Goal: Task Accomplishment & Management: Use online tool/utility

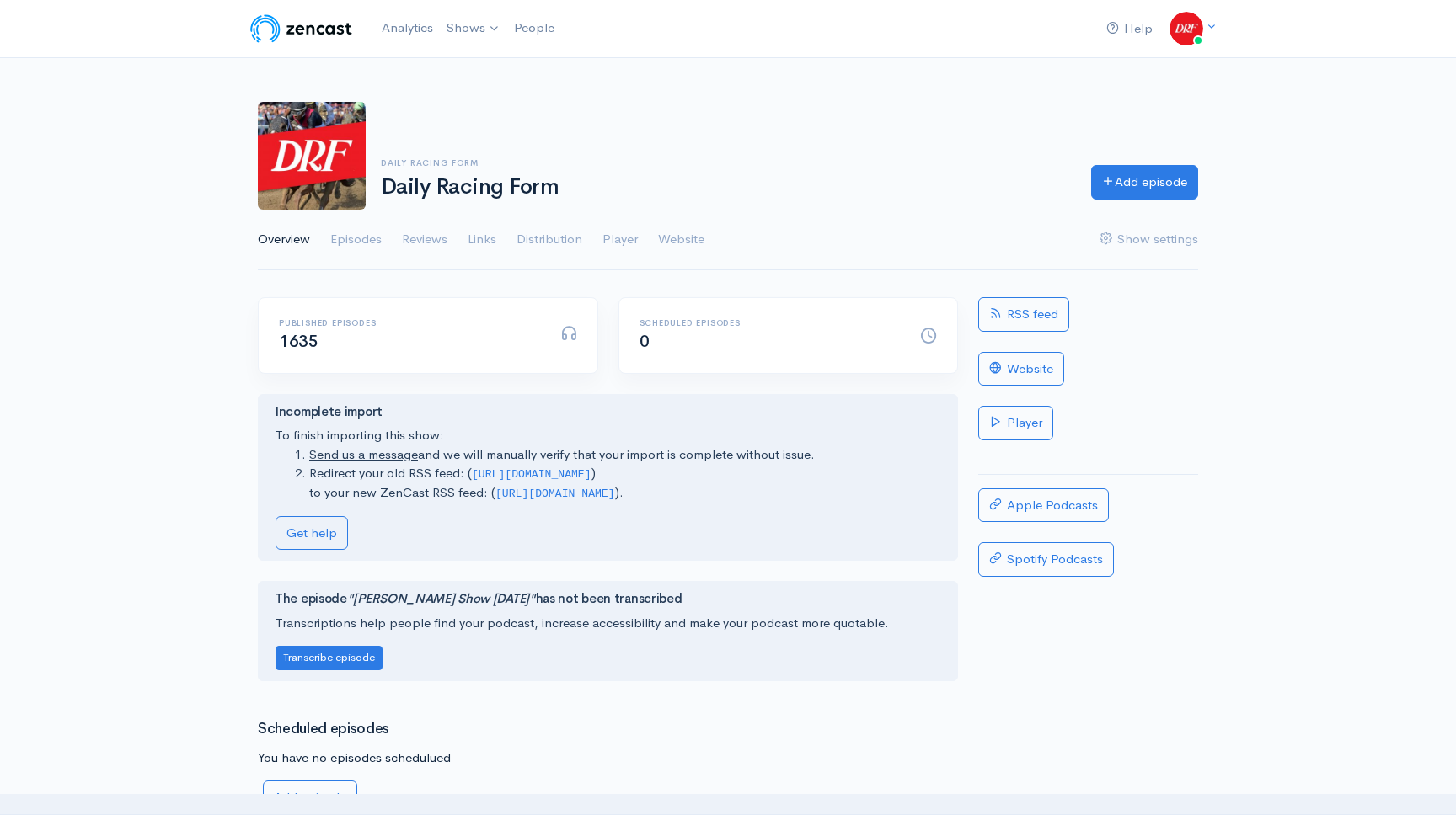
click at [1201, 177] on div "Add episode" at bounding box center [1145, 182] width 127 height 34
click at [1187, 180] on link "Add episode" at bounding box center [1145, 180] width 107 height 34
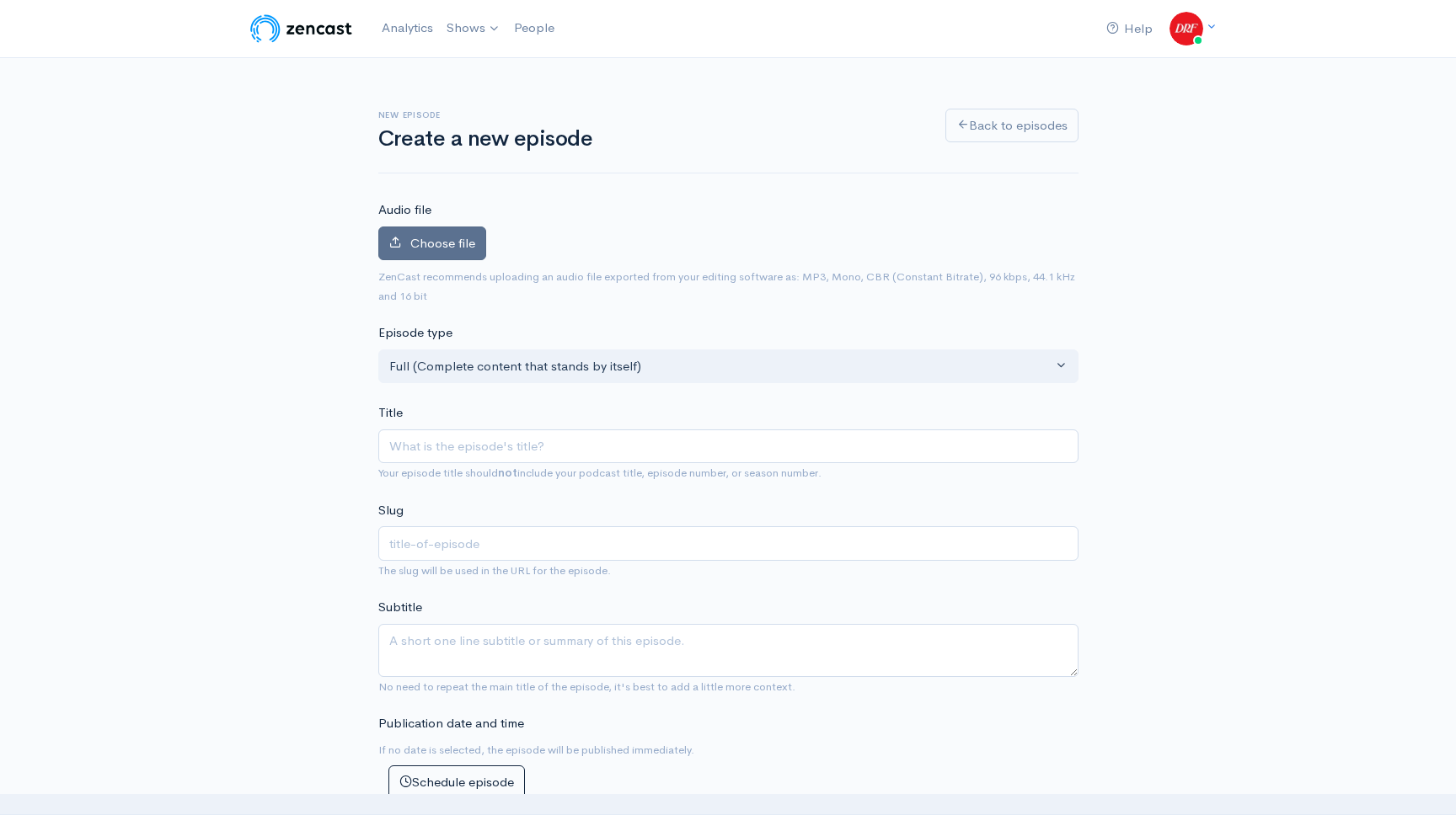
click at [433, 237] on span "Choose file" at bounding box center [442, 242] width 65 height 16
click at [0, 0] on input "Choose file" at bounding box center [0, 0] width 0 height 0
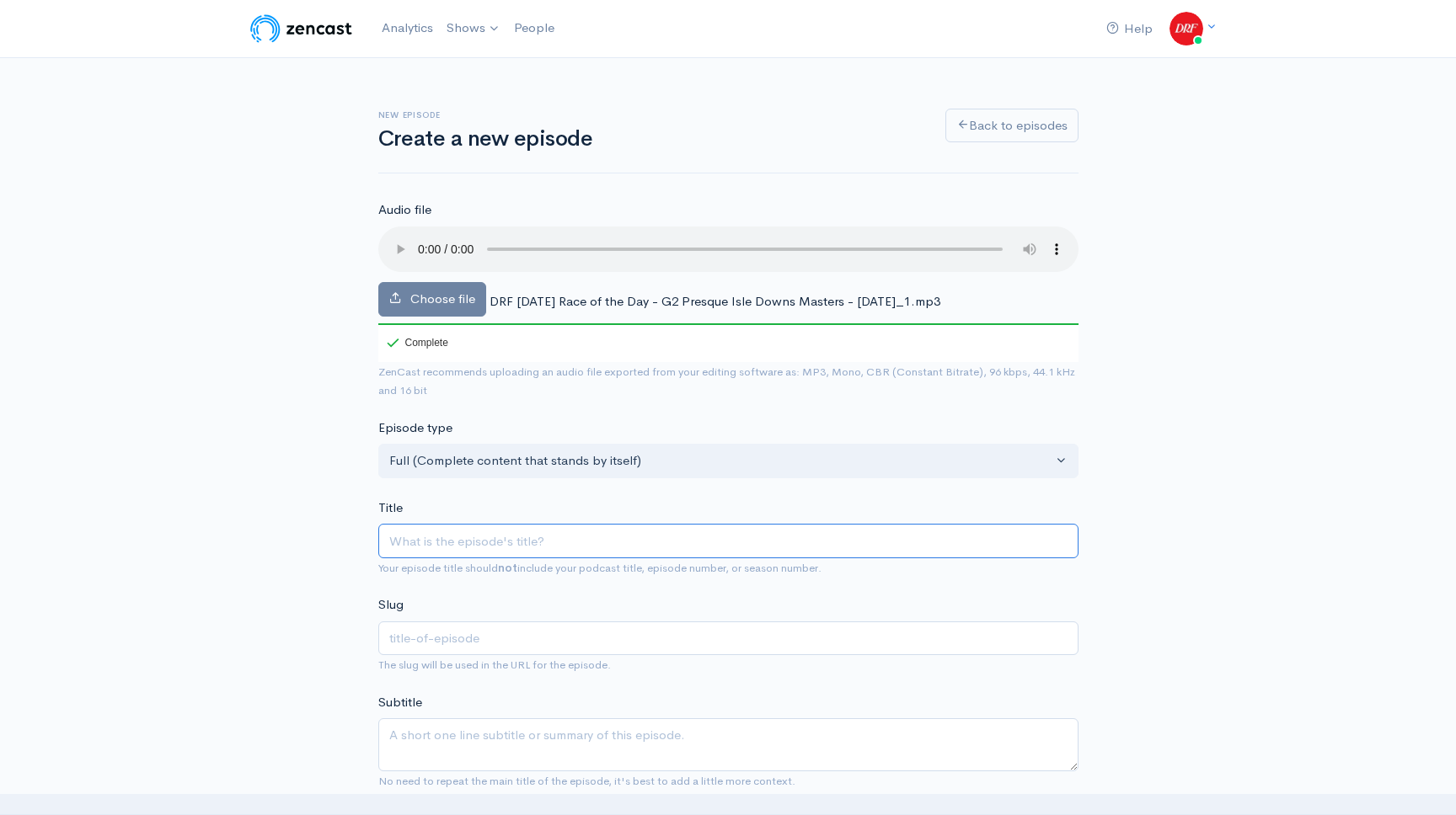
drag, startPoint x: 829, startPoint y: 553, endPoint x: 840, endPoint y: 528, distance: 27.3
click at [829, 552] on input "Title" at bounding box center [728, 541] width 700 height 34
paste input "G2 Presque Isle Downs Masters | DRF [DATE] Race of the Day"
type input "G2 Presque Isle Downs Masters | DRF [DATE] Race of the Day"
type input "g2-[GEOGRAPHIC_DATA]-[PERSON_NAME]-drf-[DATE]-race-of-the-day"
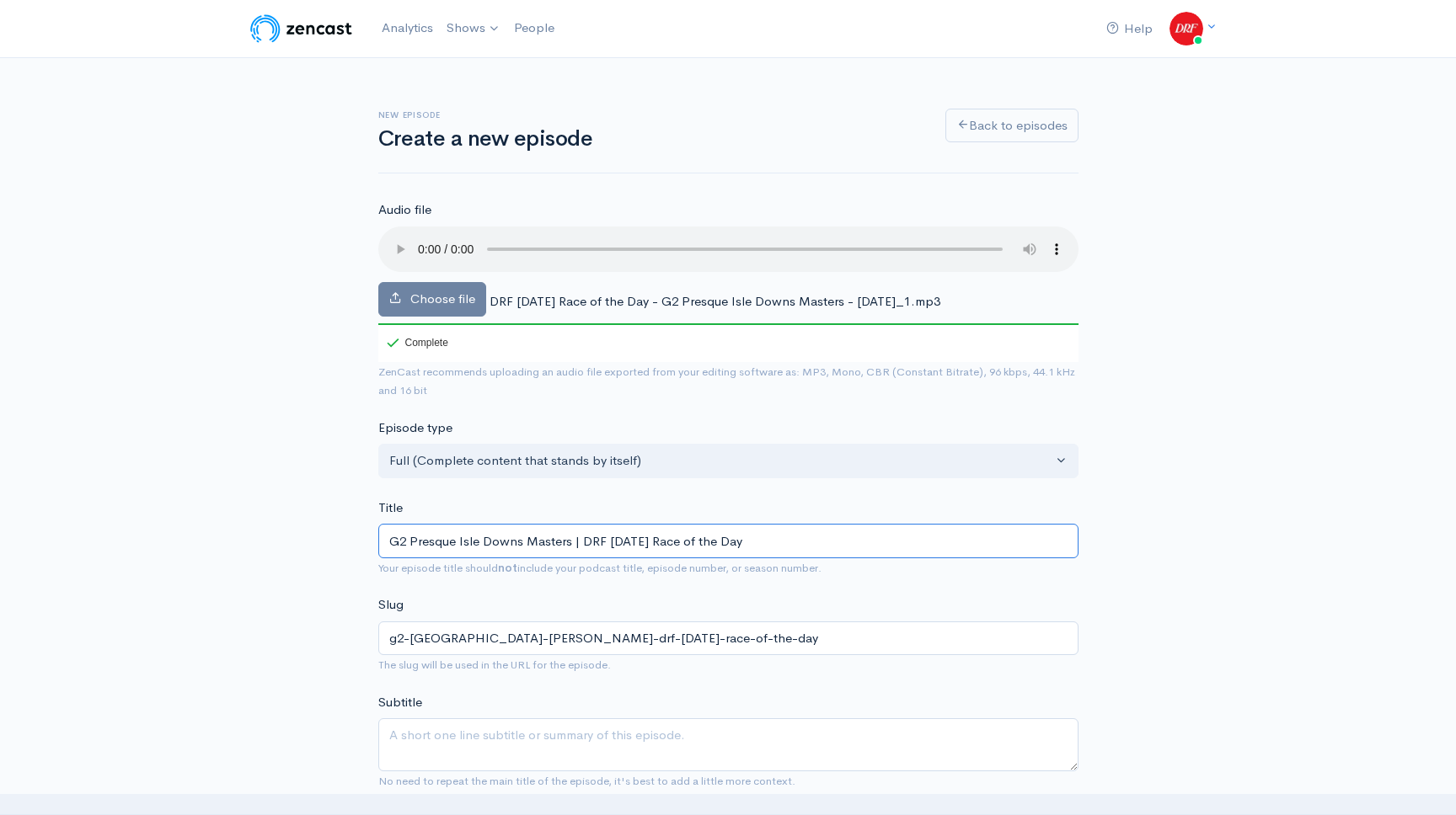
type input "G2 Presque Isle Downs Masters | DRF [DATE] Race of the Day"
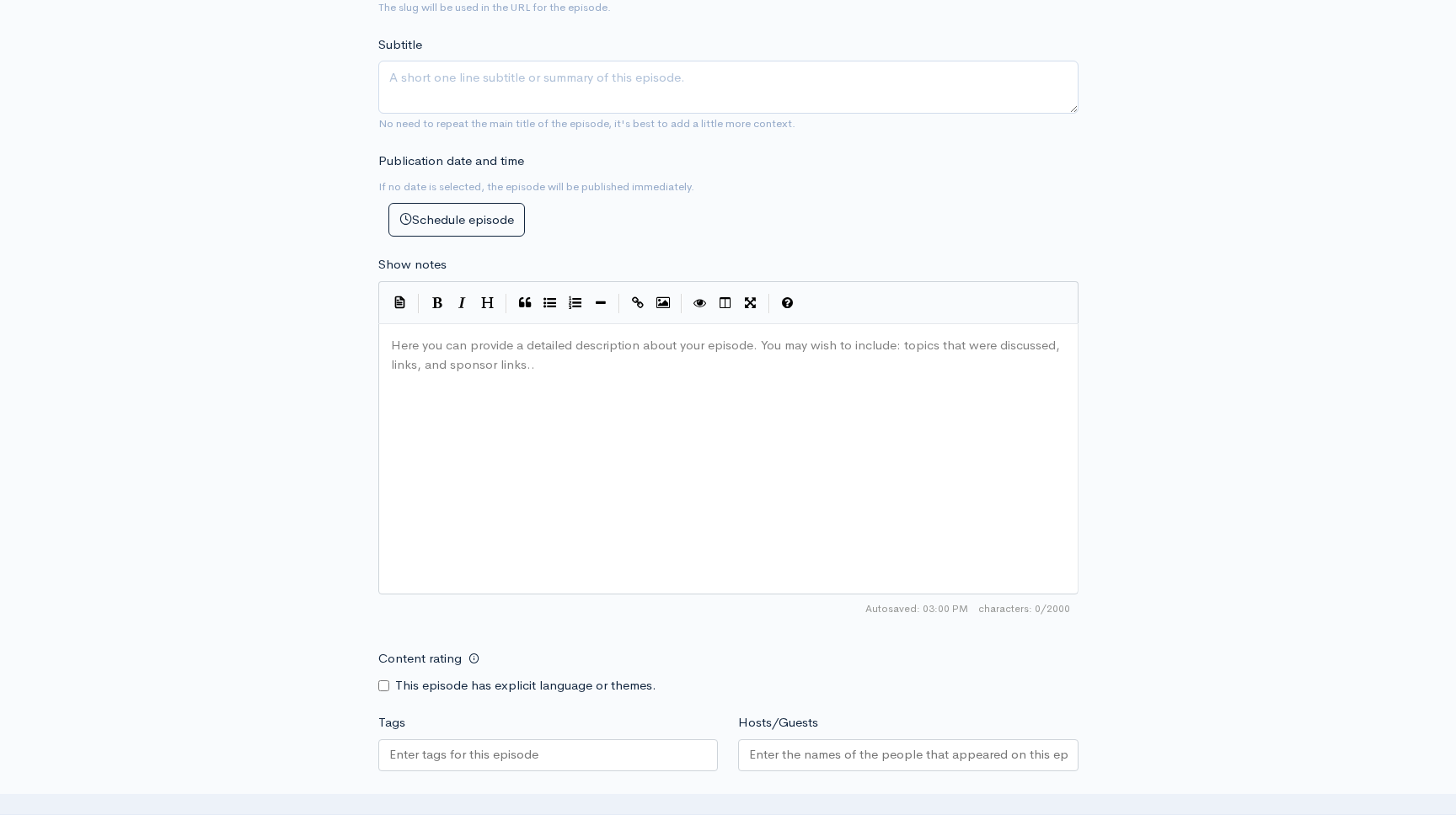
scroll to position [851, 0]
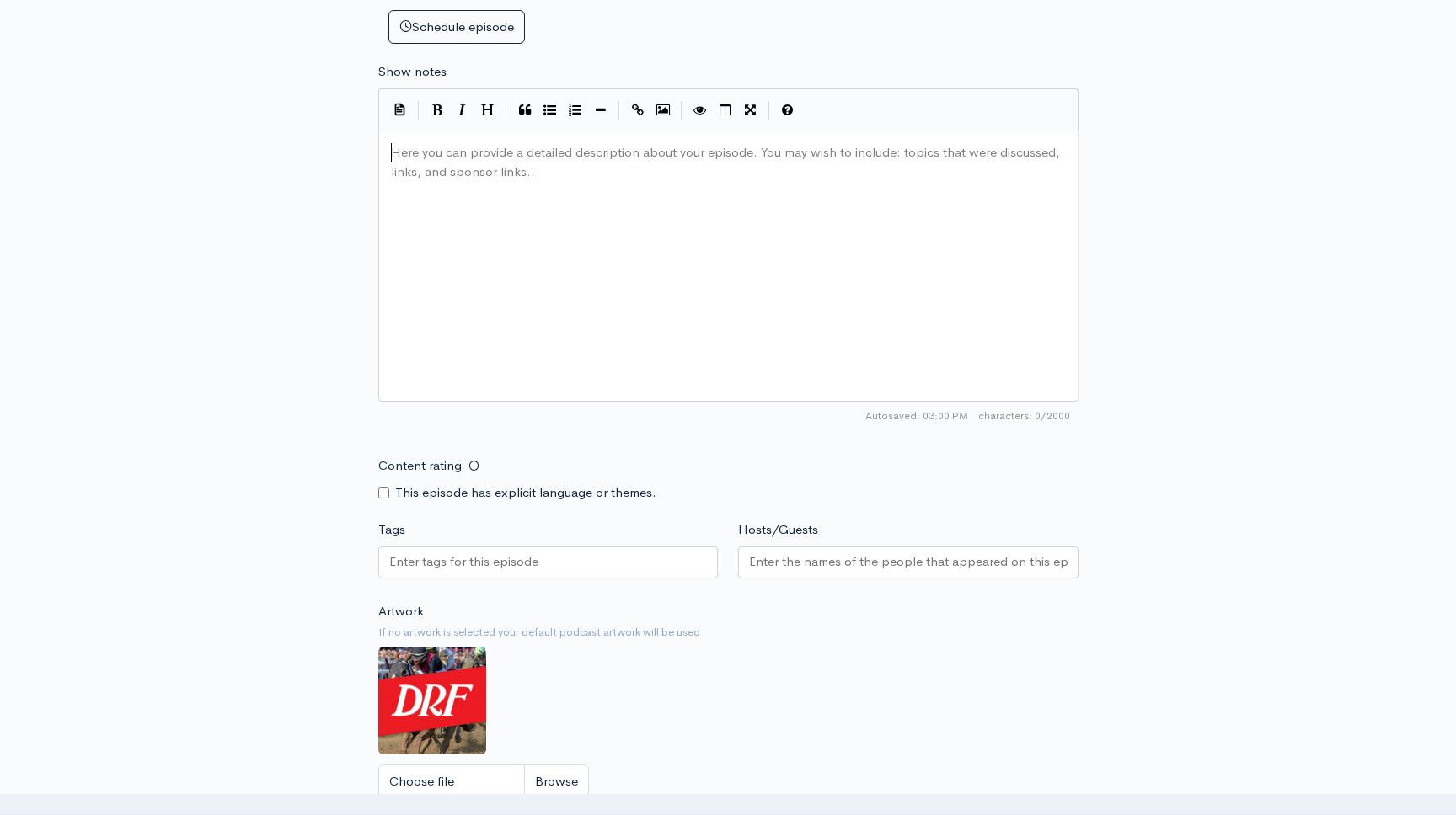
click at [520, 270] on div "Here you can provide a detailed description about your episode. You may wish to…" at bounding box center [750, 287] width 724 height 295
click at [549, 561] on div at bounding box center [549, 562] width 341 height 32
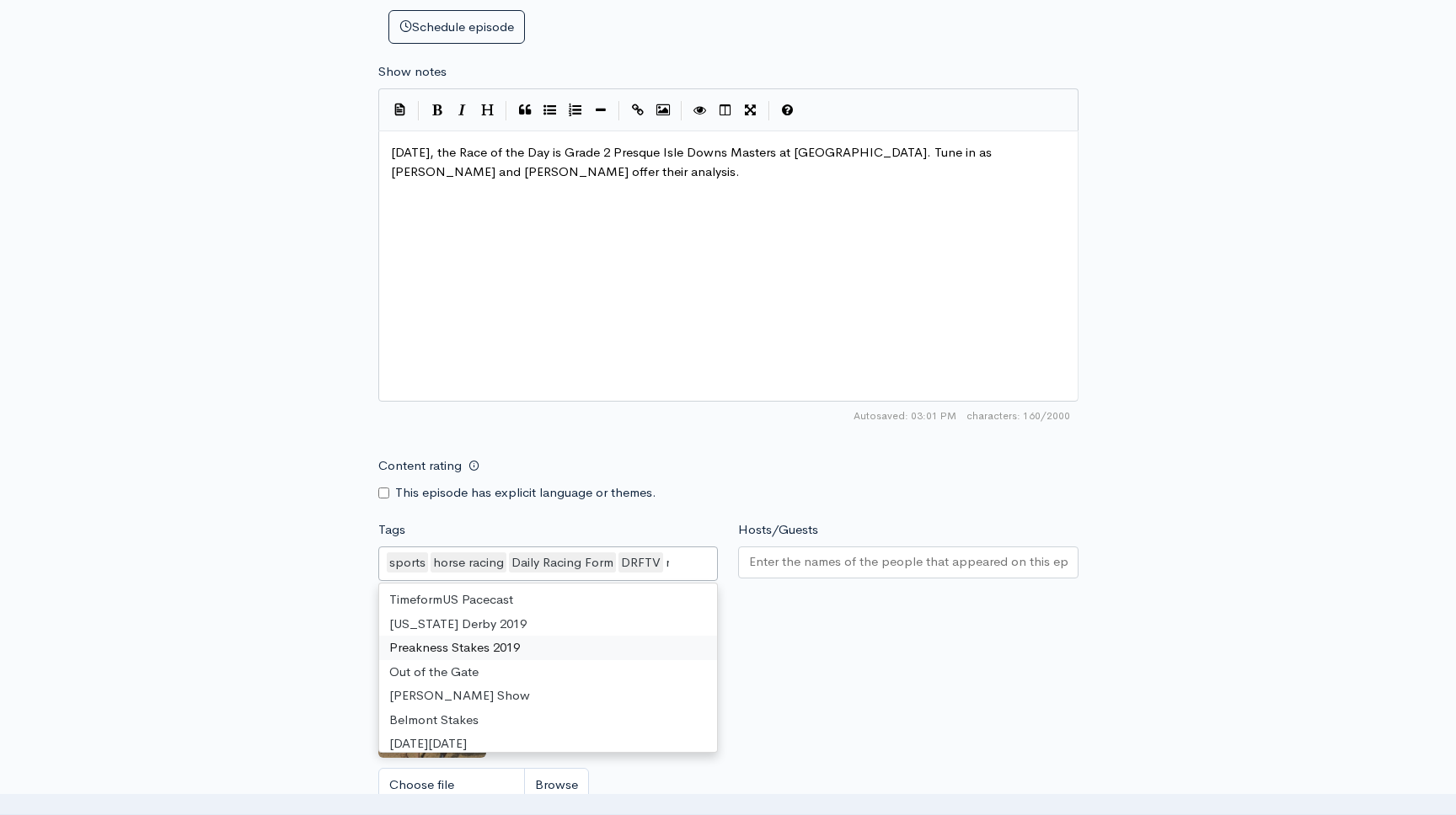
scroll to position [751, 0]
type input "race"
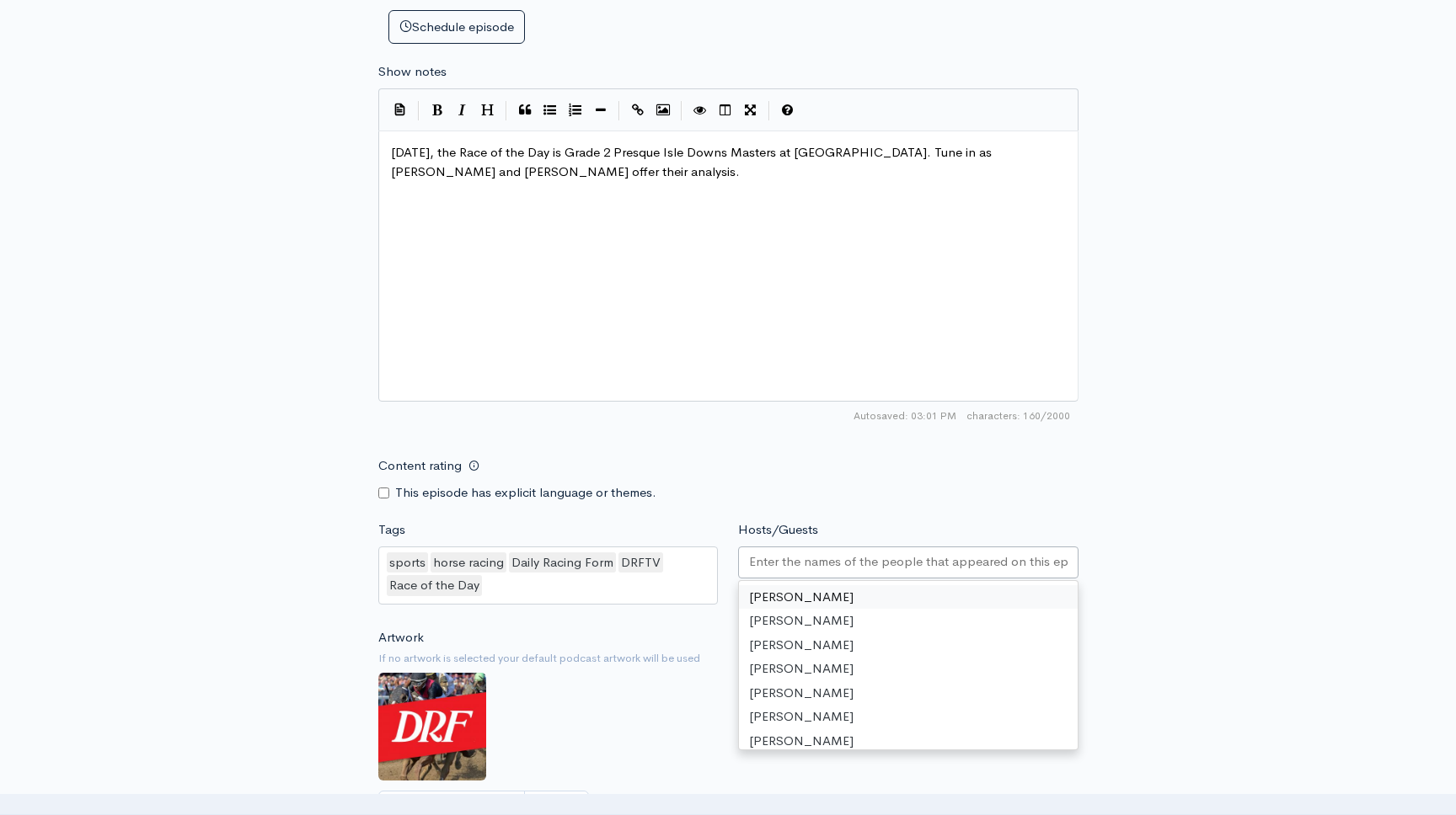
click at [846, 552] on div at bounding box center [908, 562] width 341 height 32
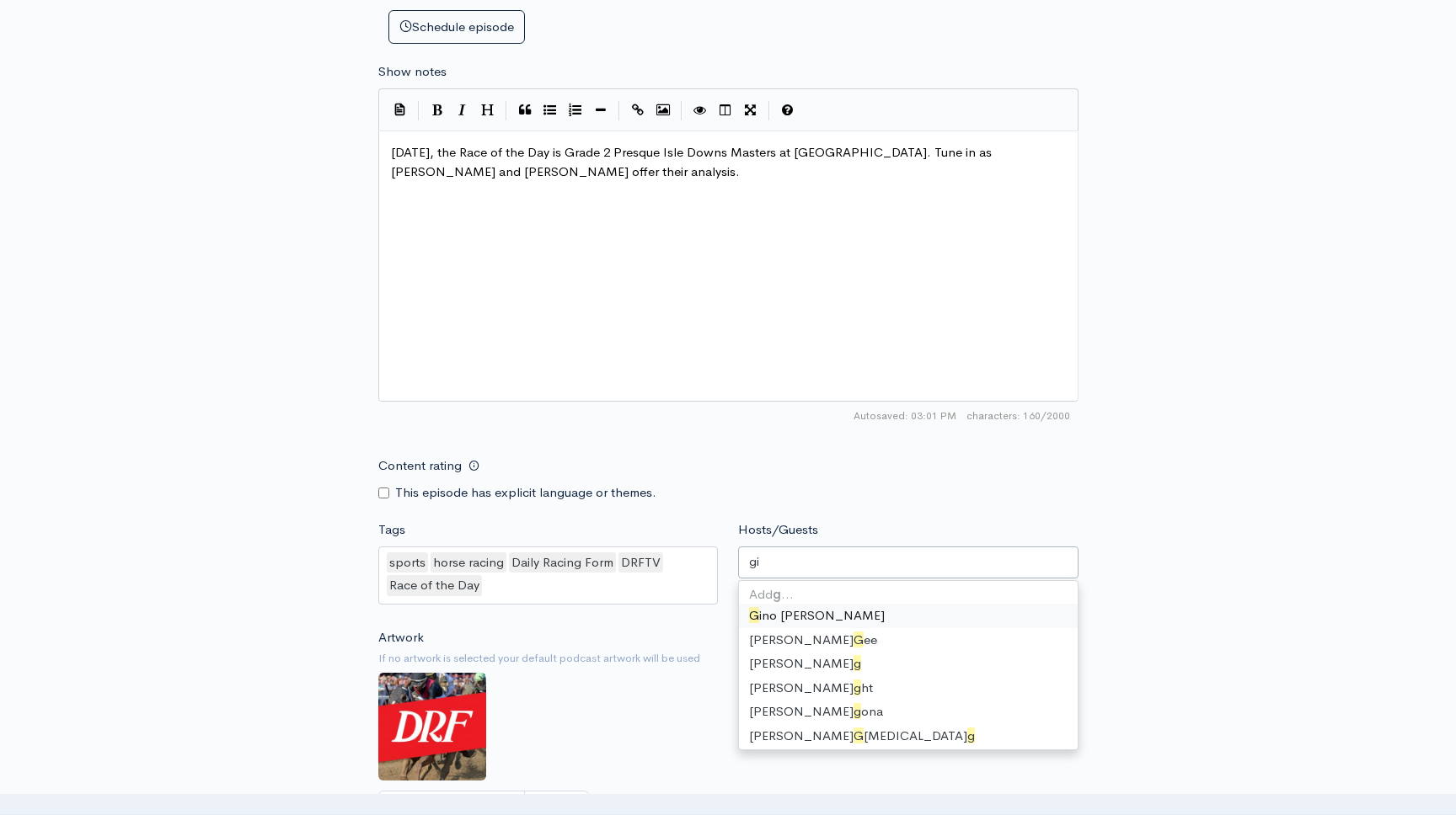
type input "gin"
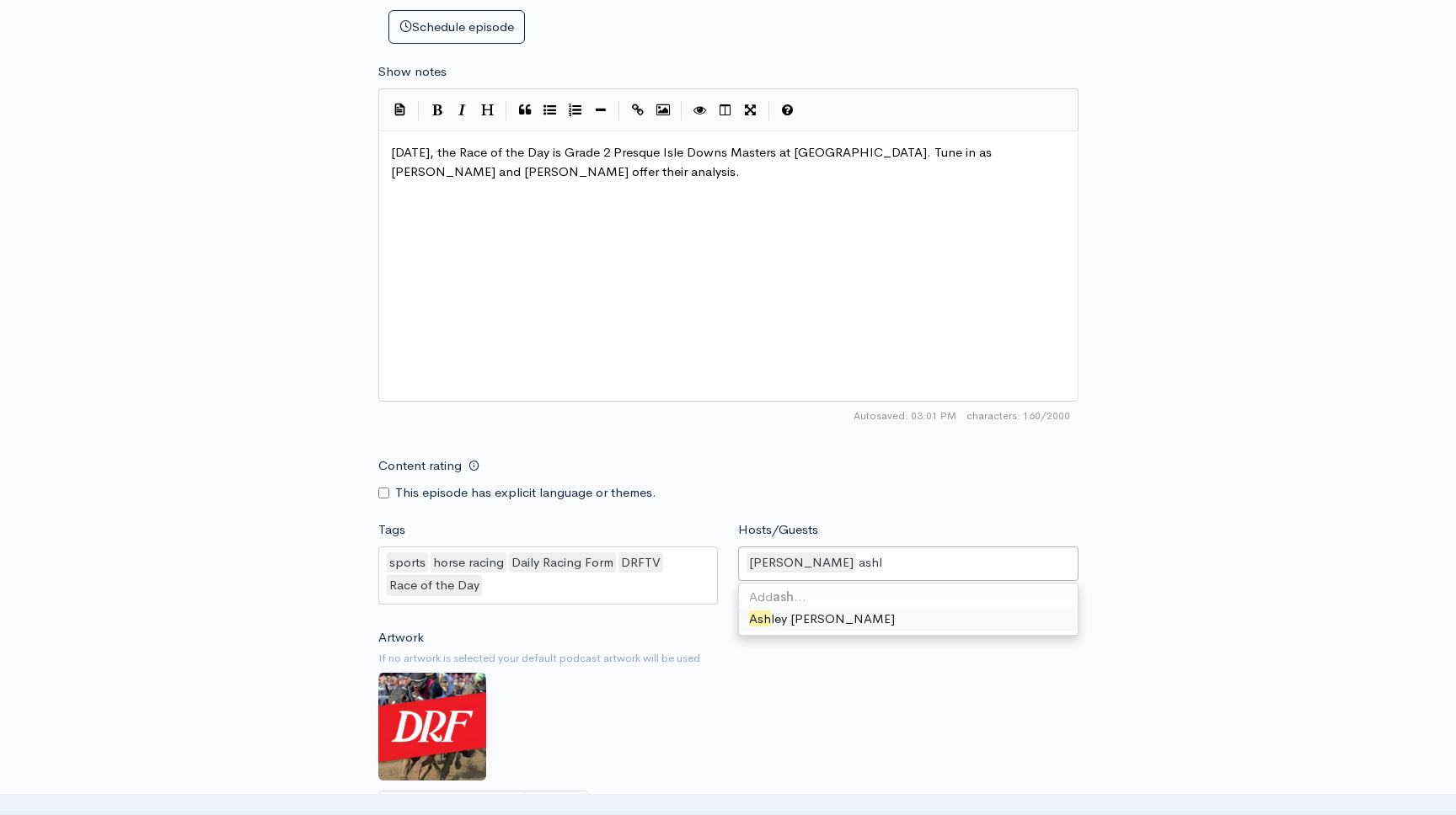
type input "ashle"
click at [653, 522] on div "Tags sports,horse racing,Daily Racing Form,DRFTV,Race of the Day sports horse r…" at bounding box center [548, 565] width 360 height 89
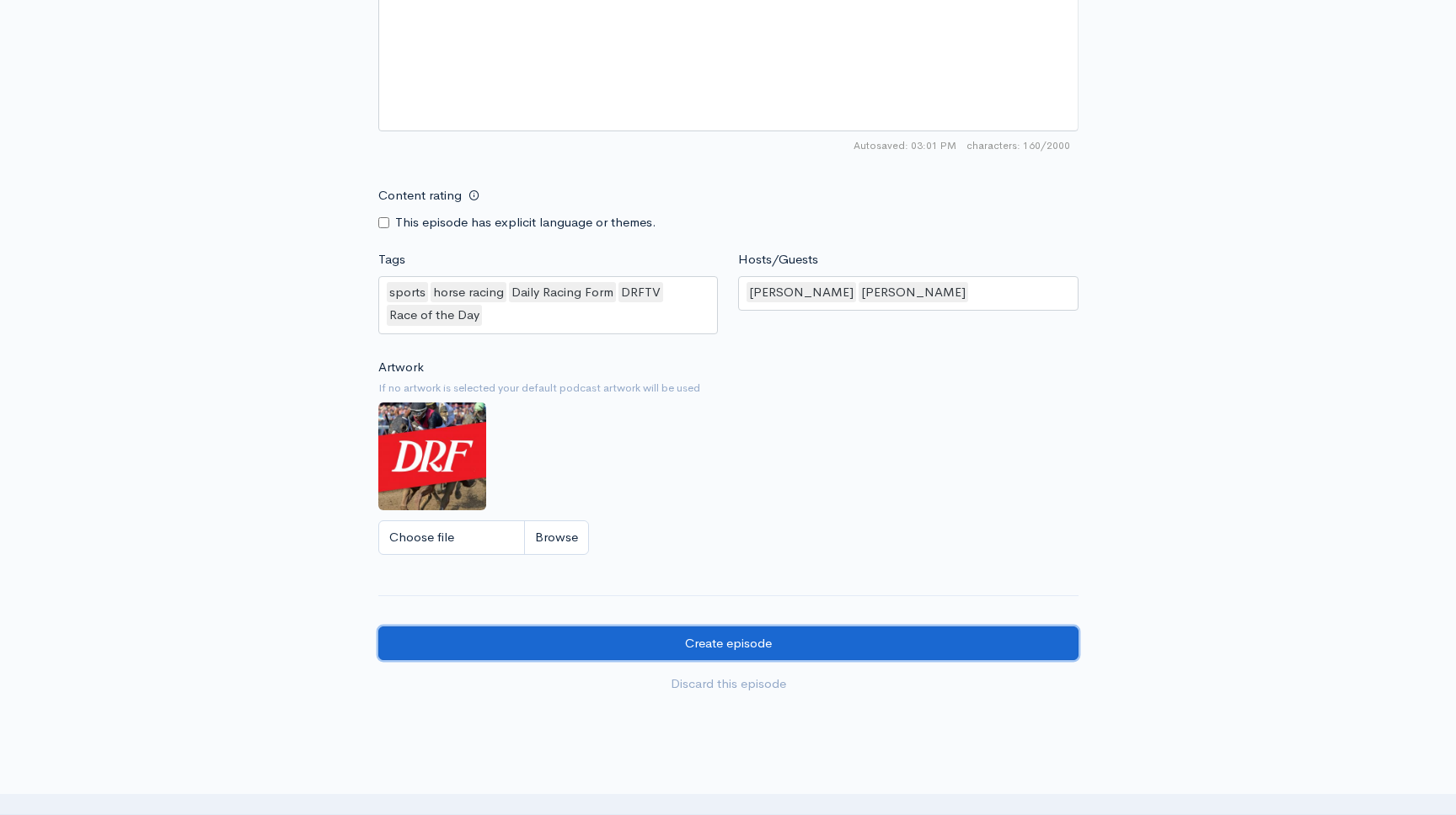
click at [709, 641] on input "Create episode" at bounding box center [728, 644] width 700 height 34
